Goal: Task Accomplishment & Management: Manage account settings

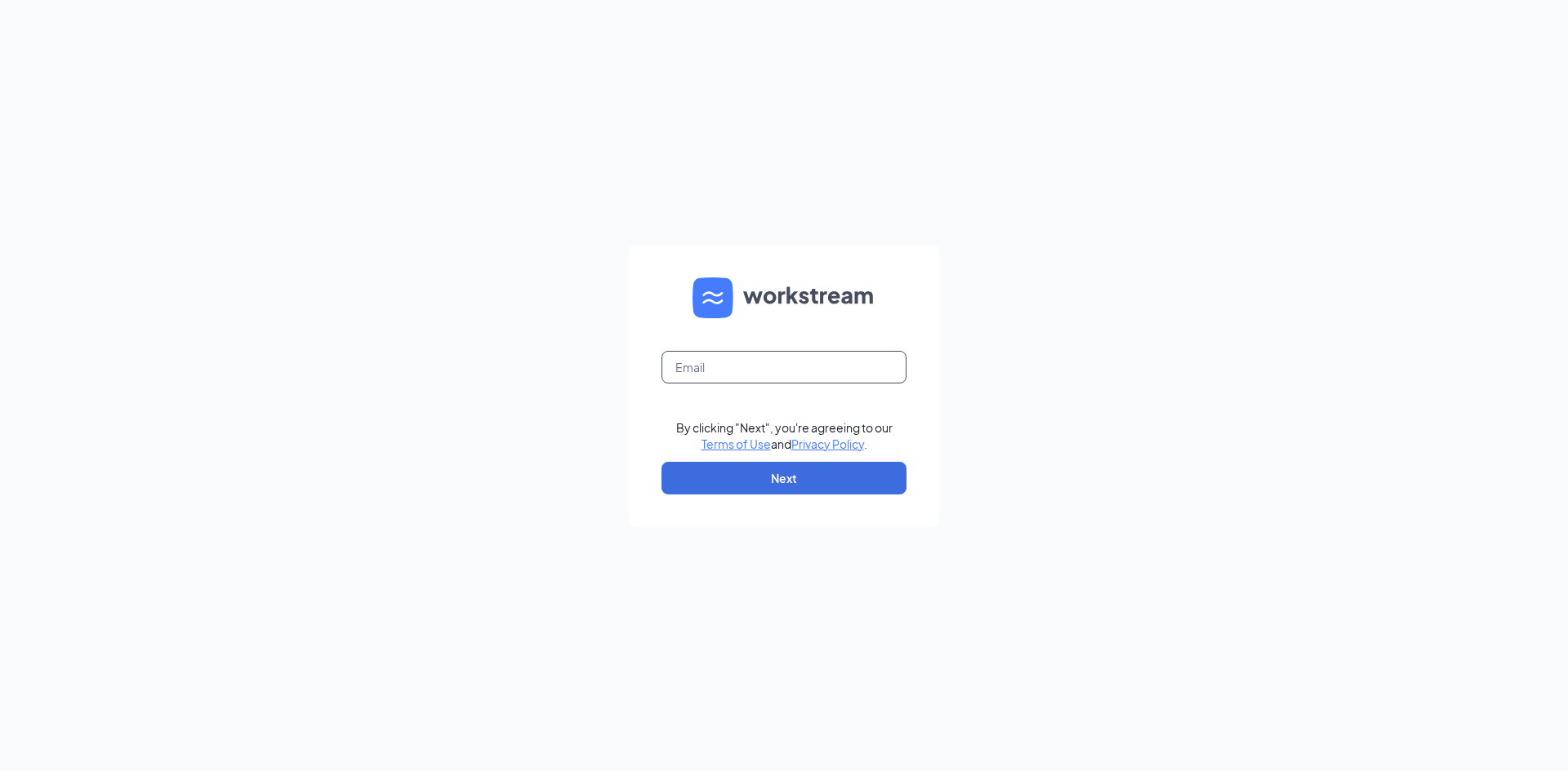
click at [751, 381] on input "text" at bounding box center [784, 367] width 245 height 33
type input "[PERSON_NAME][EMAIL_ADDRESS][PERSON_NAME][DOMAIN_NAME]"
click at [802, 478] on button "Next" at bounding box center [784, 478] width 245 height 33
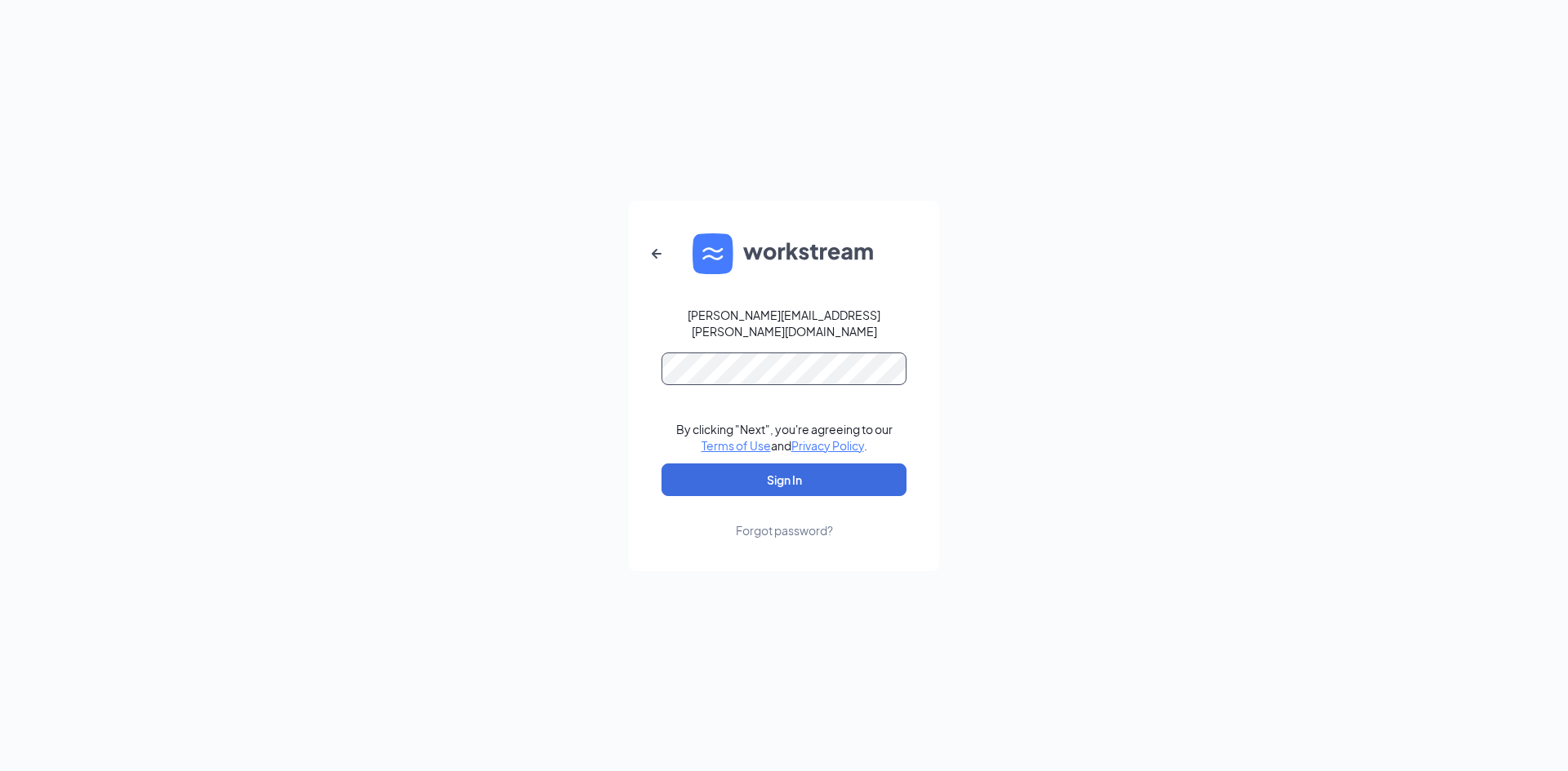
click at [662, 464] on button "Sign In" at bounding box center [784, 480] width 245 height 33
click at [829, 477] on button "Sign In" at bounding box center [784, 480] width 245 height 33
click at [561, 363] on div "[PERSON_NAME][EMAIL_ADDRESS][PERSON_NAME][DOMAIN_NAME] Credential mismatches. B…" at bounding box center [784, 386] width 1568 height 771
click at [662, 464] on button "Sign In" at bounding box center [784, 480] width 245 height 33
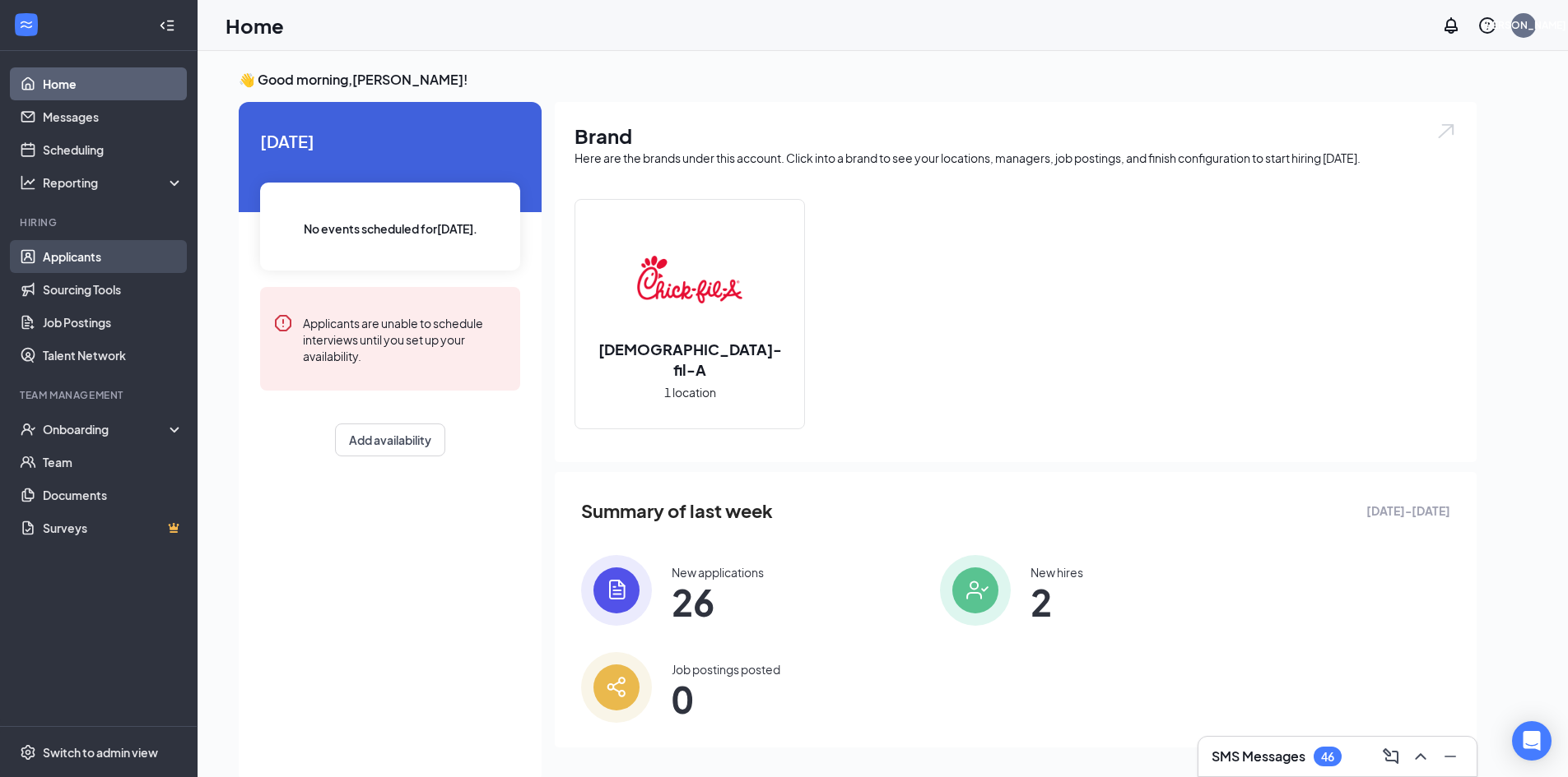
click at [66, 253] on link "Applicants" at bounding box center [113, 256] width 140 height 33
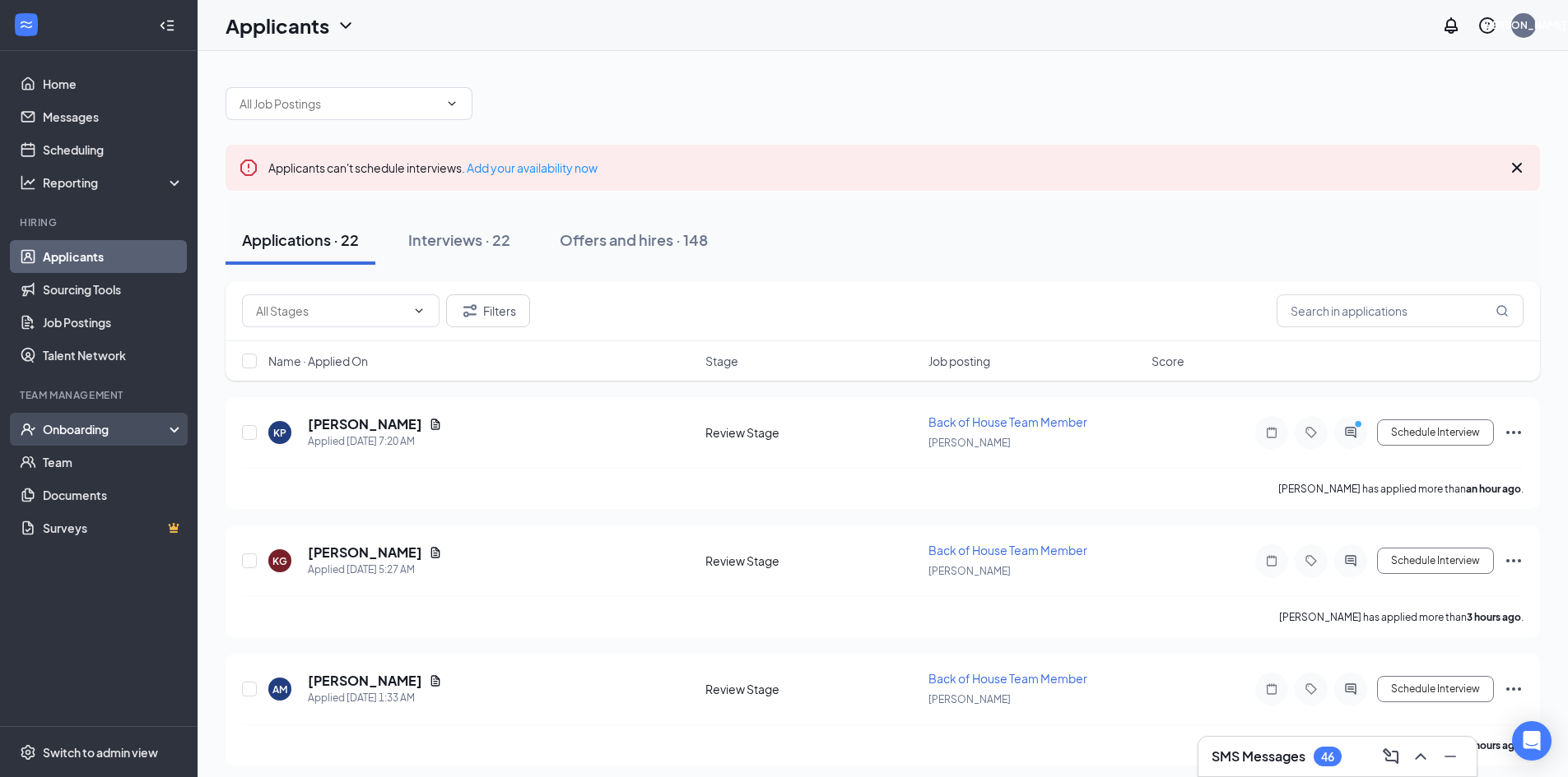
click at [113, 419] on div "Onboarding" at bounding box center [99, 429] width 198 height 33
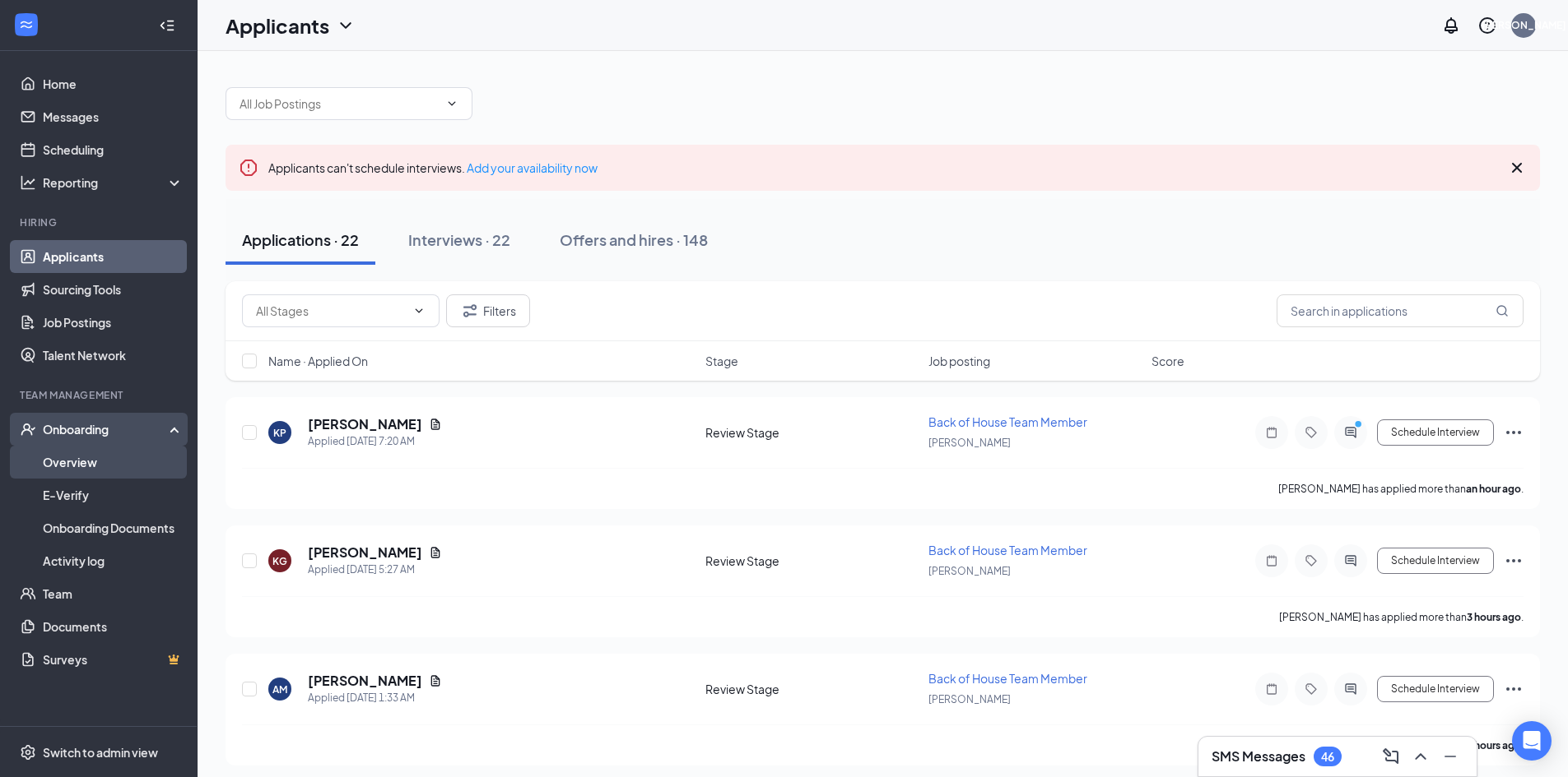
click at [79, 450] on link "Overview" at bounding box center [113, 462] width 140 height 33
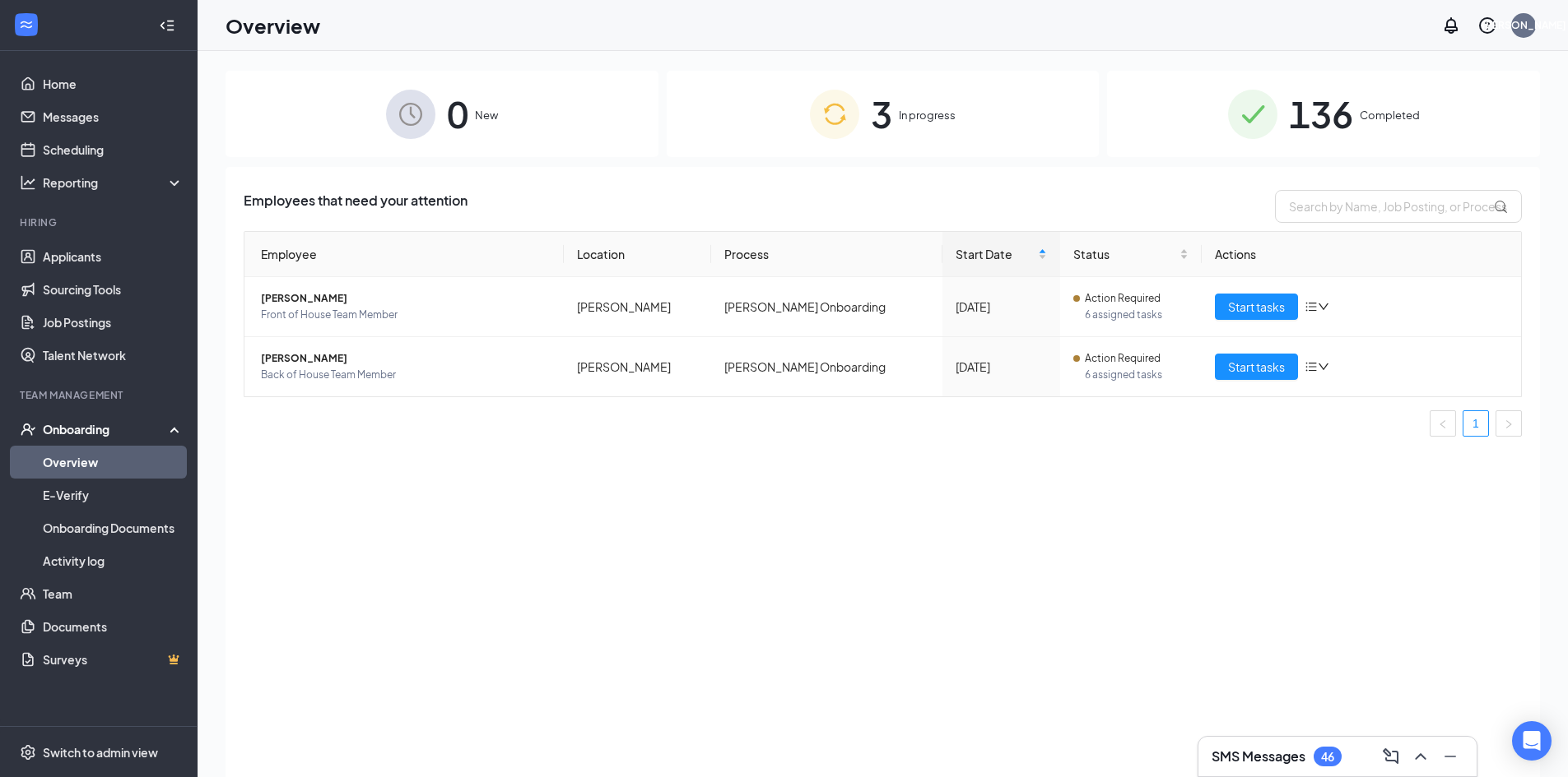
click at [872, 103] on span "3" at bounding box center [882, 113] width 22 height 57
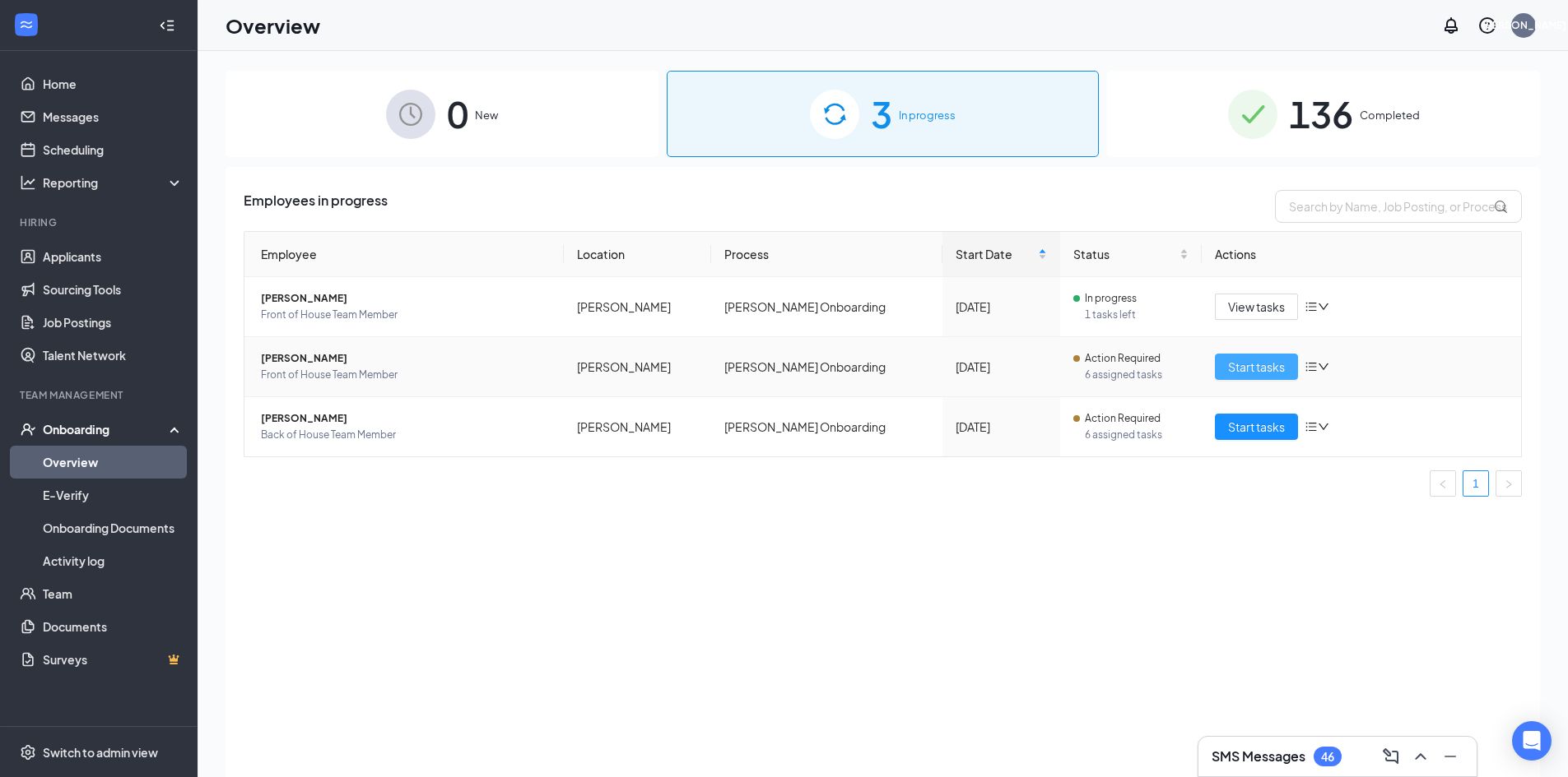
drag, startPoint x: 1258, startPoint y: 363, endPoint x: 1228, endPoint y: 378, distance: 33.5
click at [1256, 363] on span "Start tasks" at bounding box center [1256, 367] width 57 height 18
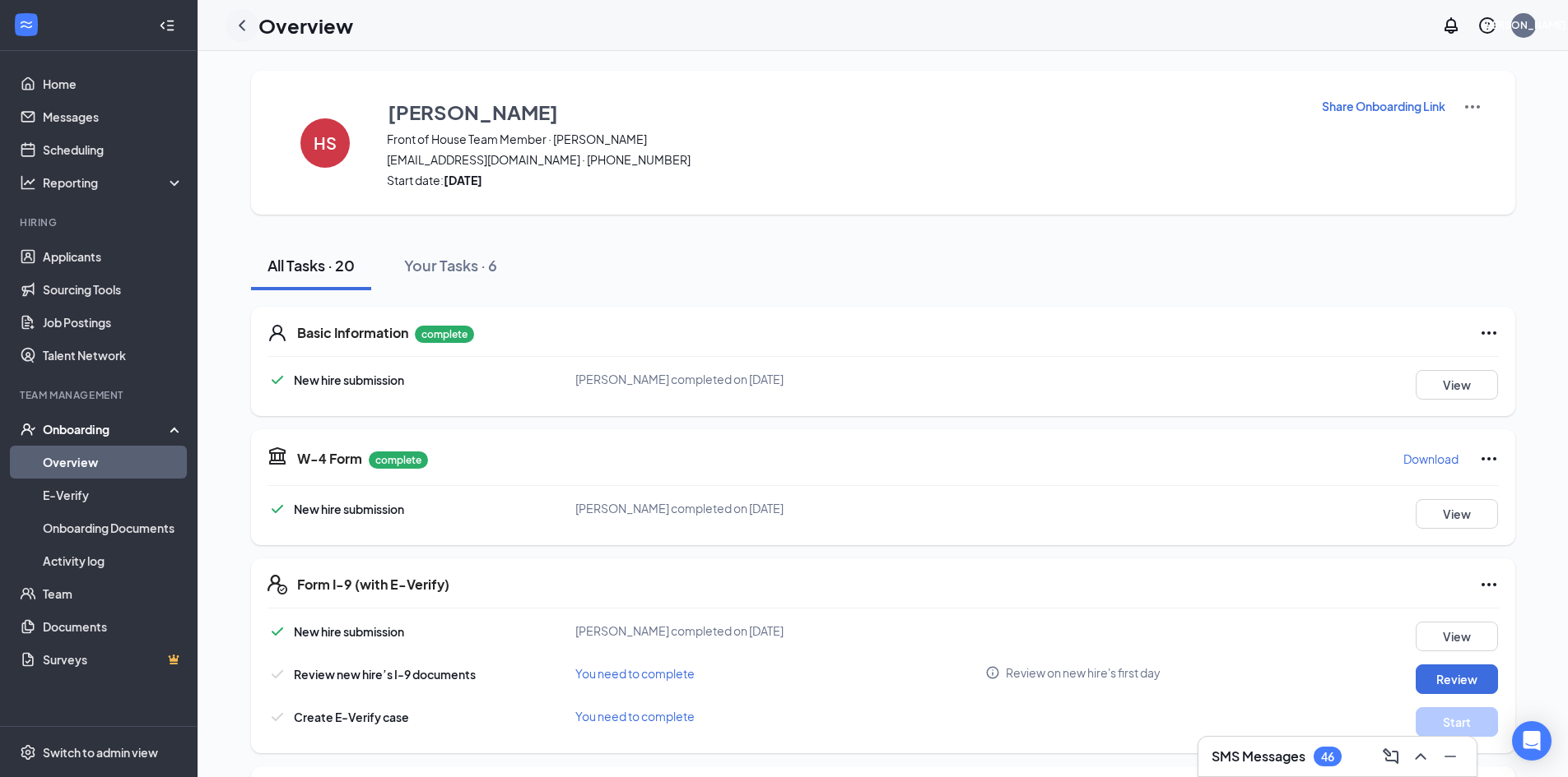
click at [242, 24] on icon "ChevronLeft" at bounding box center [241, 25] width 6 height 11
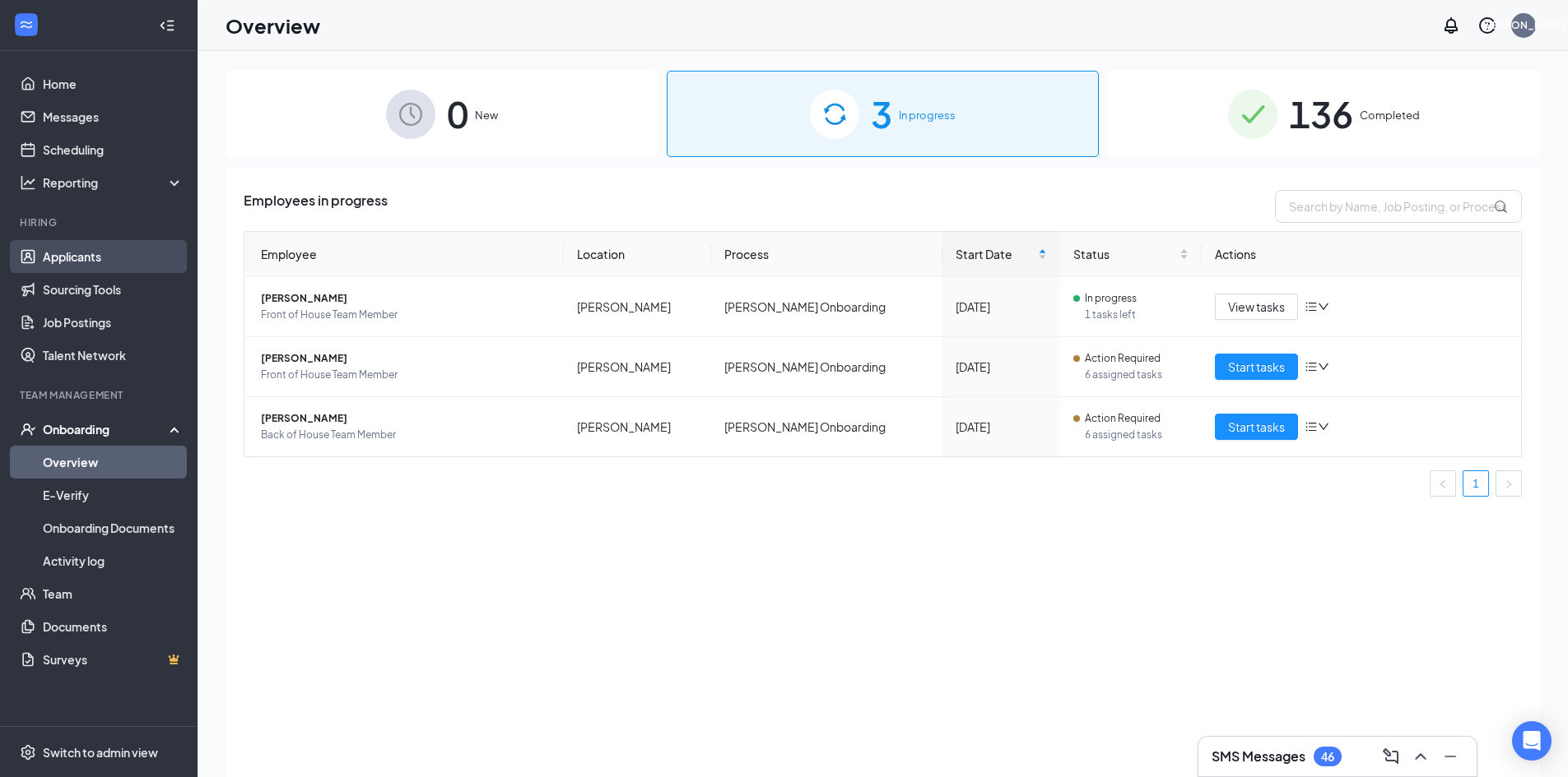
click at [82, 261] on link "Applicants" at bounding box center [113, 256] width 140 height 33
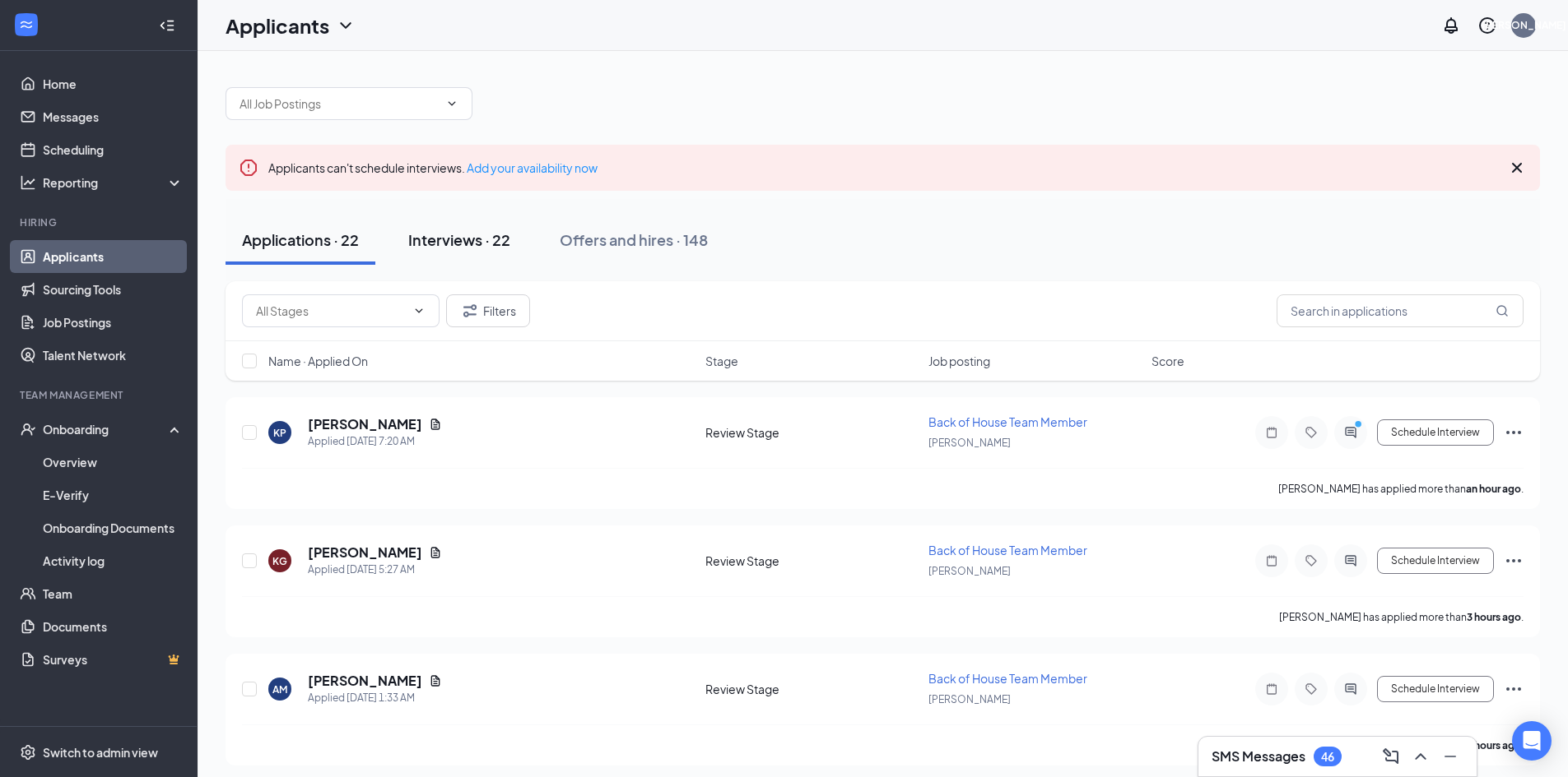
click at [483, 249] on button "Interviews · 22" at bounding box center [459, 240] width 135 height 49
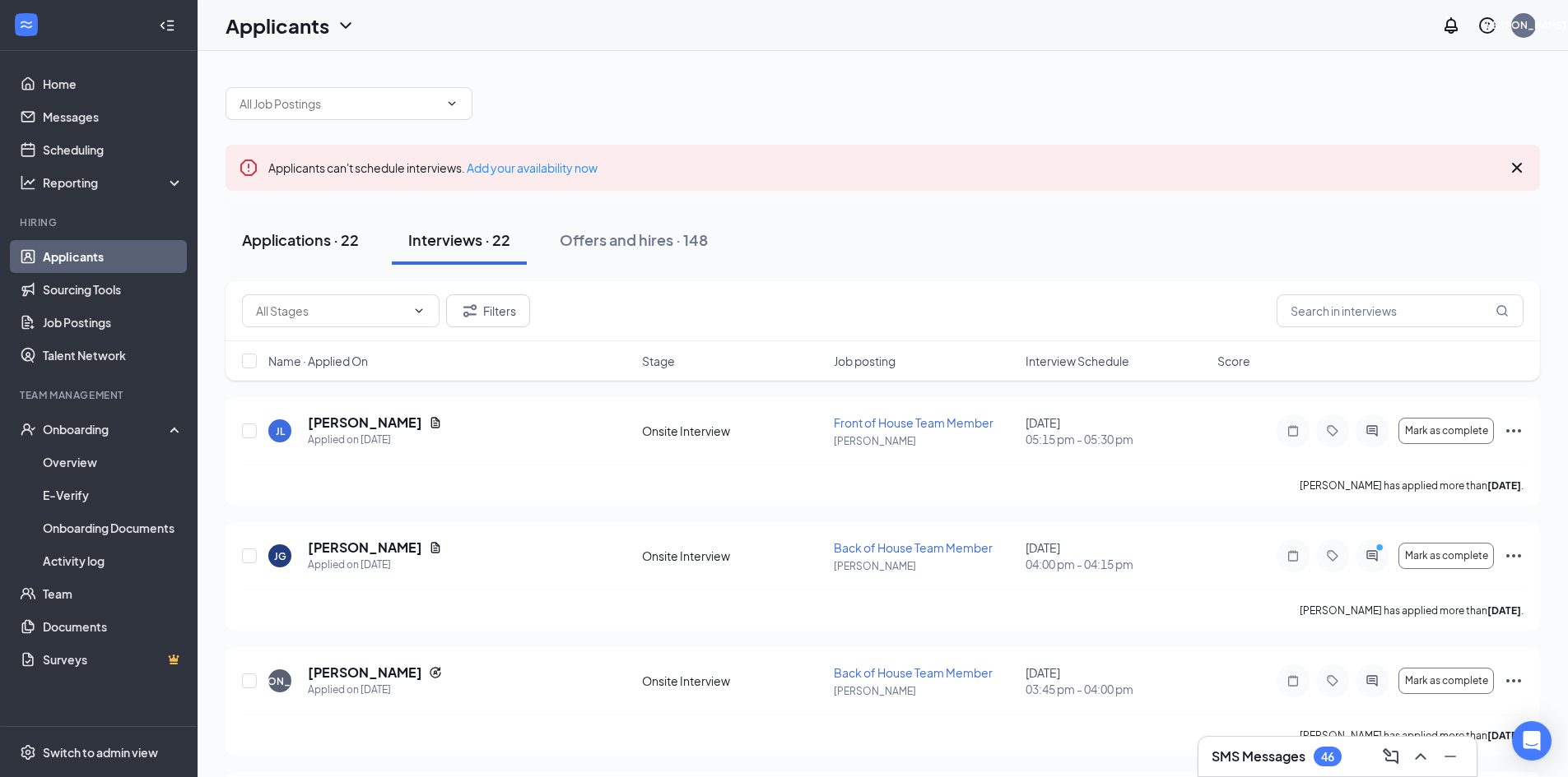
click at [331, 251] on button "Applications · 22" at bounding box center [300, 240] width 149 height 49
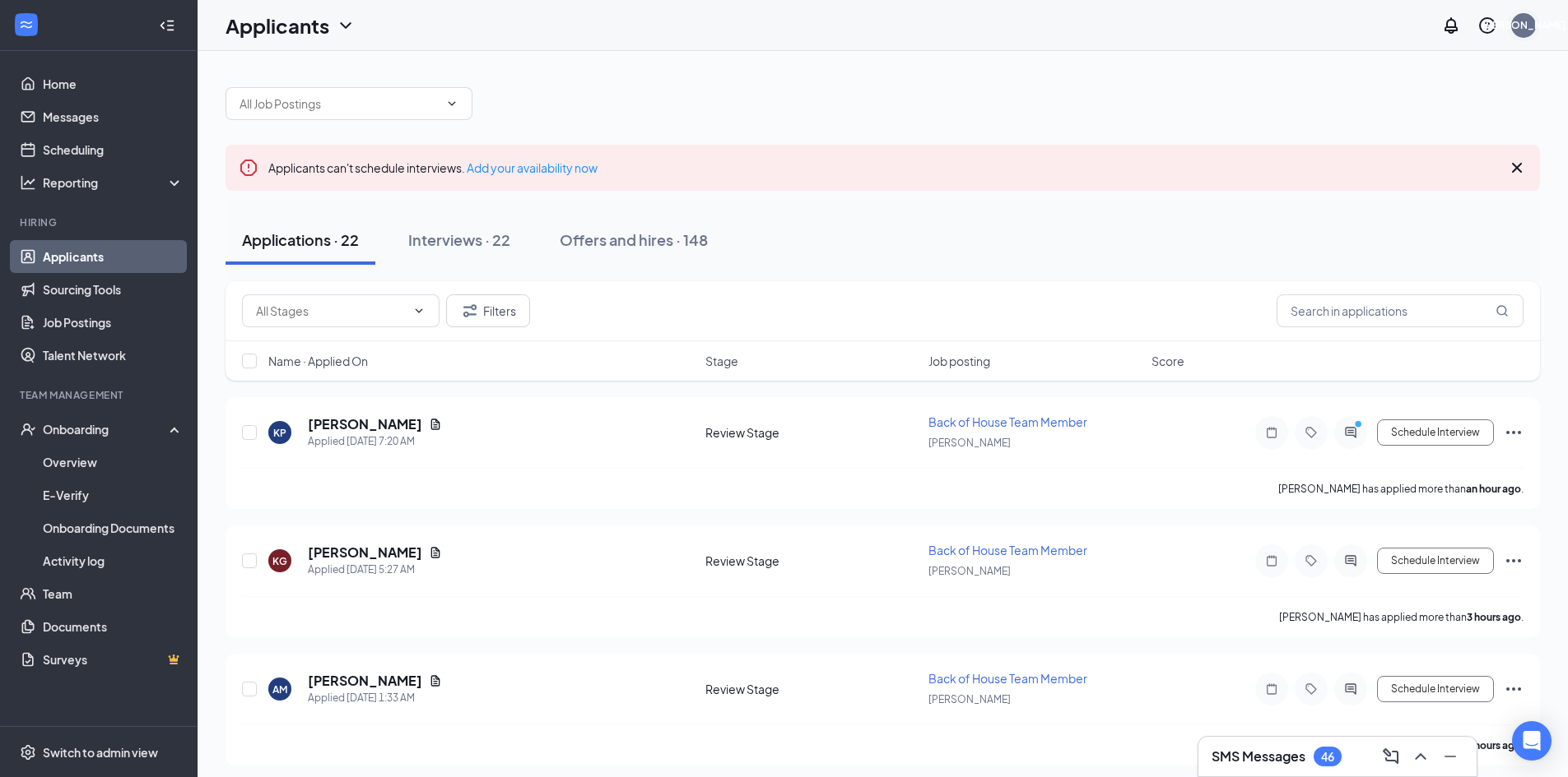
click at [1533, 27] on div "[PERSON_NAME]" at bounding box center [1523, 25] width 24 height 24
click at [1381, 260] on div "Log out" at bounding box center [1441, 268] width 178 height 16
